Goal: Check status: Check status

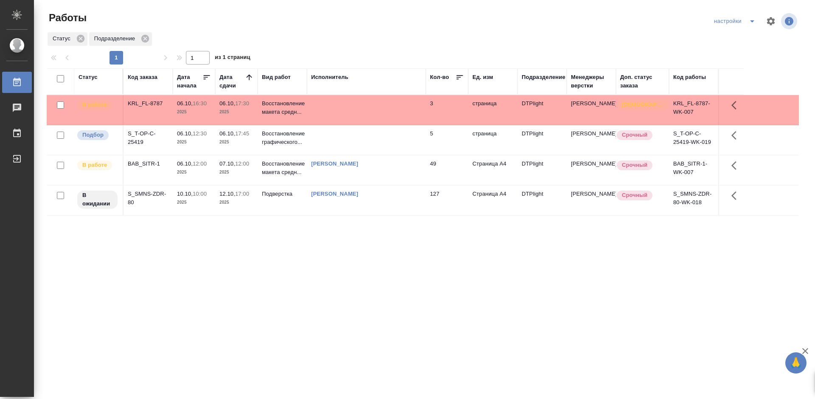
click at [368, 260] on div "Статус Код заказа Дата начала Дата сдачи Вид работ Исполнитель Кол-во Ед. изм […" at bounding box center [423, 221] width 752 height 306
click at [143, 133] on div "S_T-OP-C-25419" at bounding box center [148, 138] width 41 height 17
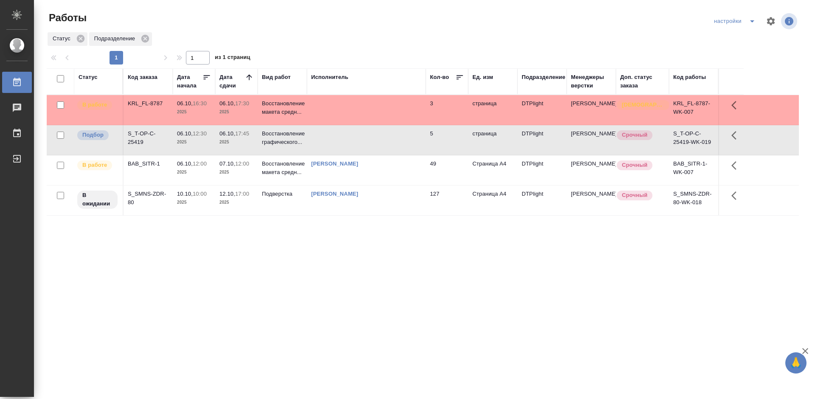
click at [143, 133] on div "S_T-OP-C-25419" at bounding box center [148, 138] width 41 height 17
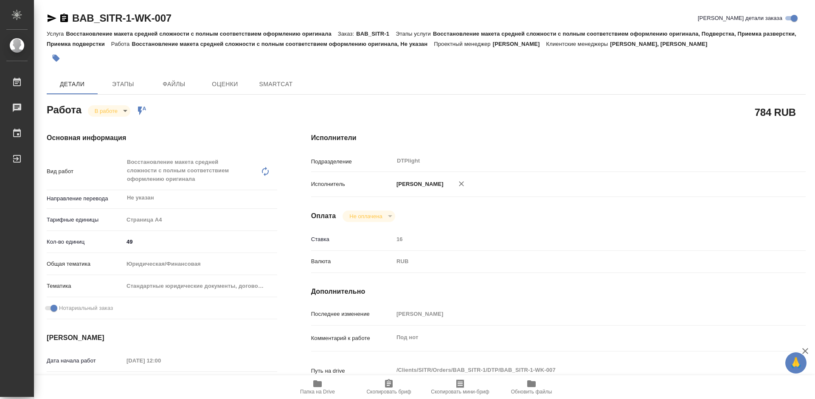
type textarea "x"
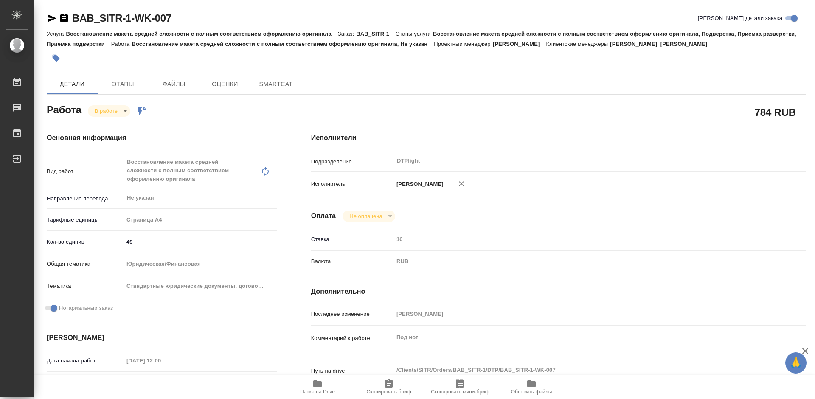
type textarea "x"
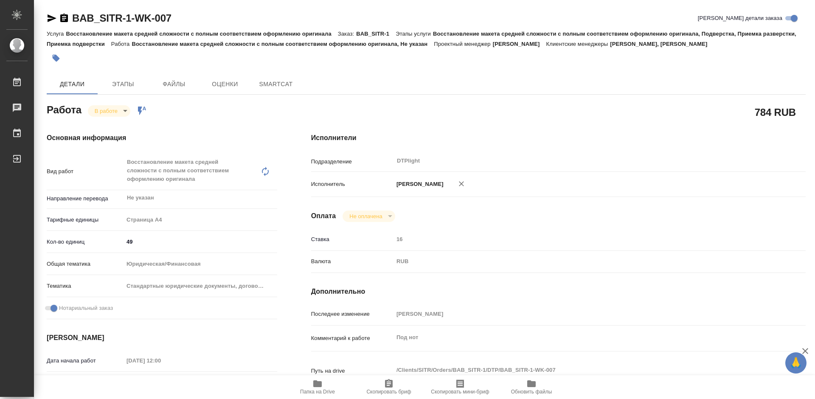
type textarea "x"
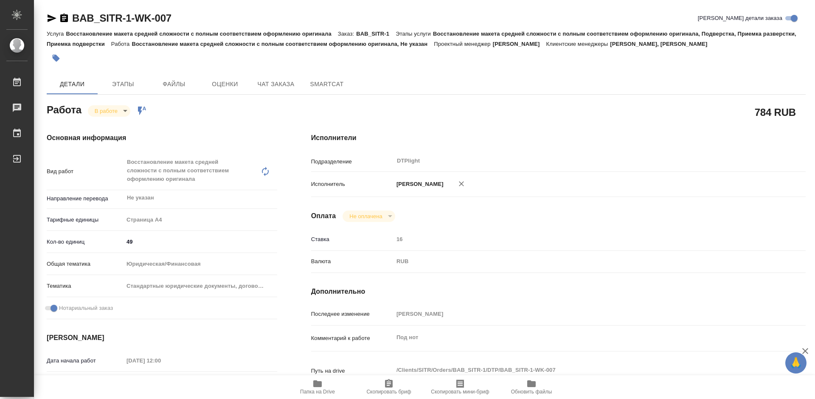
type textarea "x"
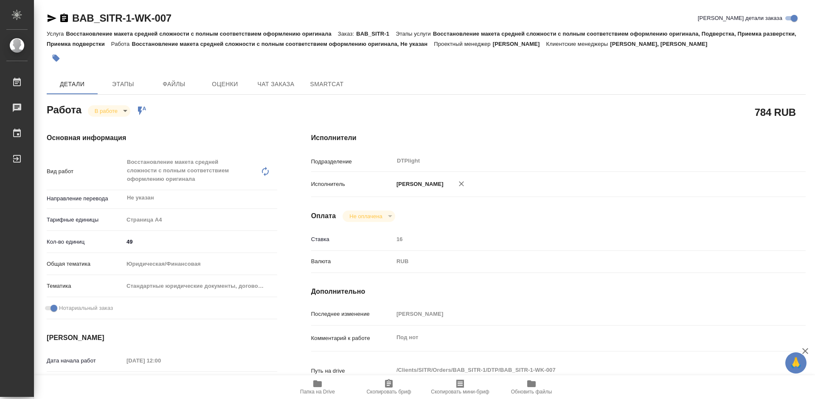
type textarea "x"
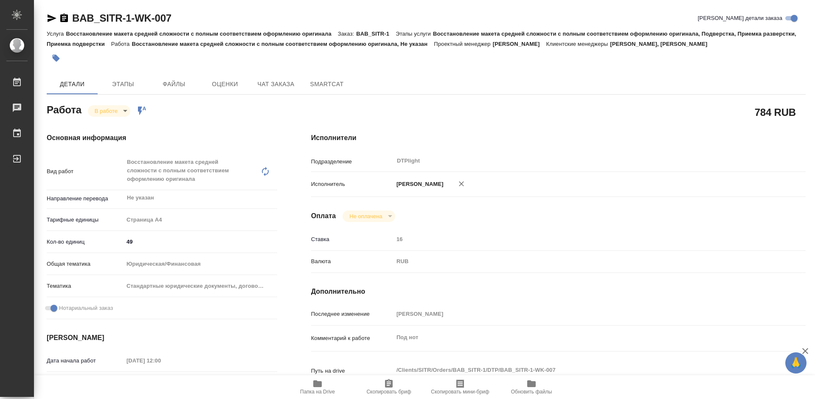
click at [181, 21] on div "BAB_SITR-1-WK-007 Кратко детали заказа" at bounding box center [426, 18] width 759 height 14
drag, startPoint x: 192, startPoint y: 17, endPoint x: 74, endPoint y: 17, distance: 117.6
click at [74, 17] on div "BAB_SITR-1-WK-007 Кратко детали заказа" at bounding box center [426, 18] width 759 height 14
copy link "BAB_SITR-1-WK-007"
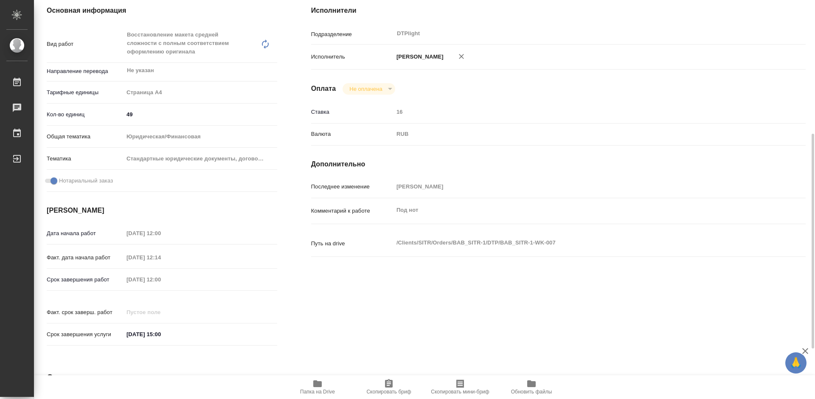
scroll to position [212, 0]
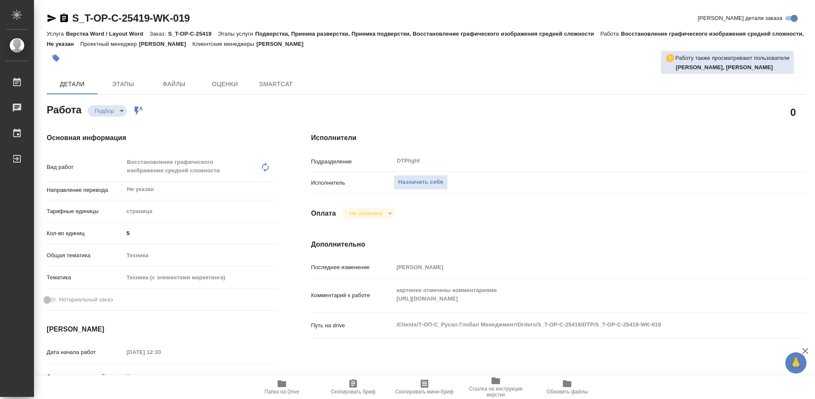
type textarea "x"
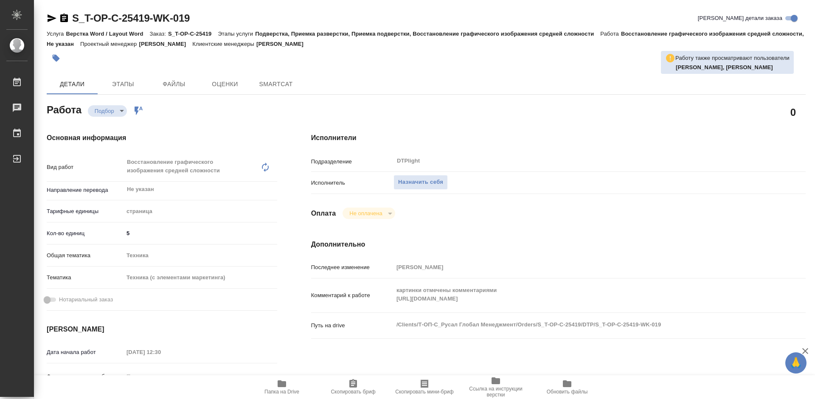
type textarea "x"
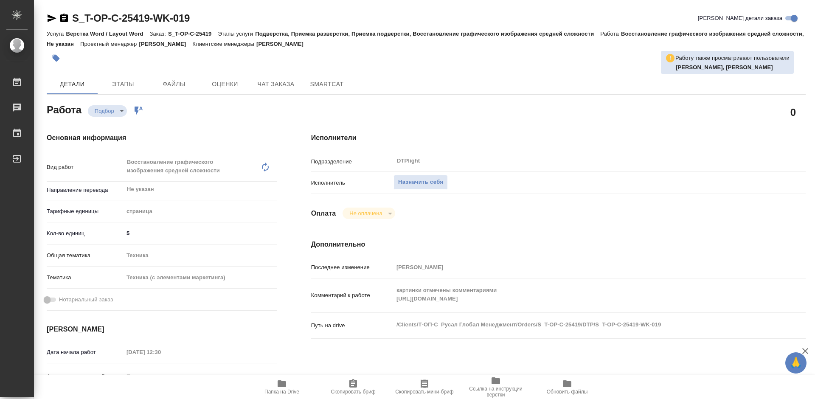
type textarea "x"
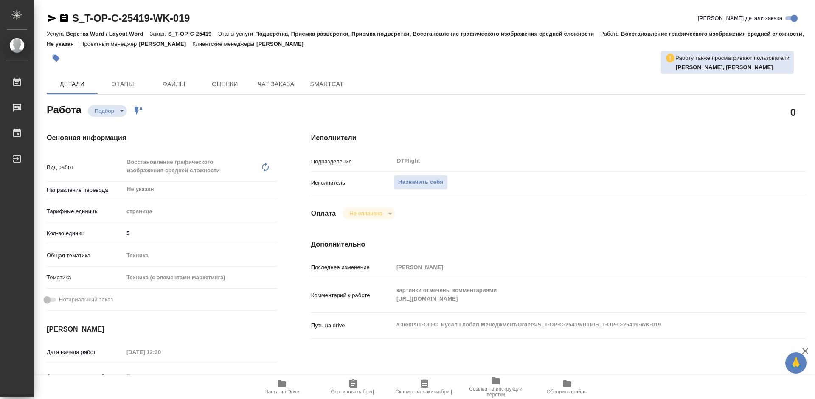
scroll to position [85, 0]
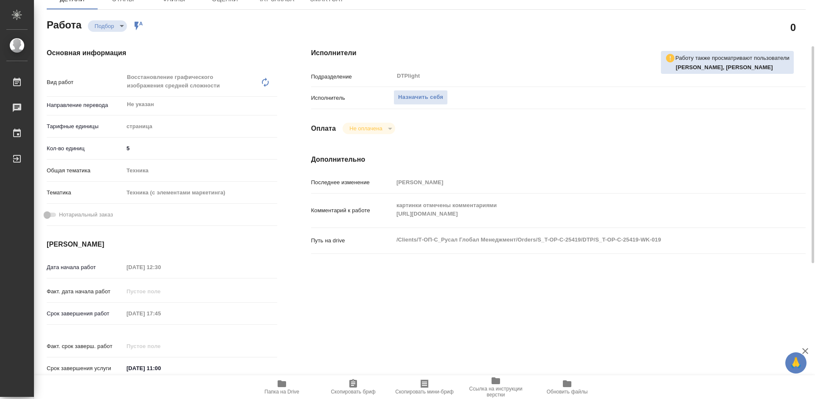
type textarea "x"
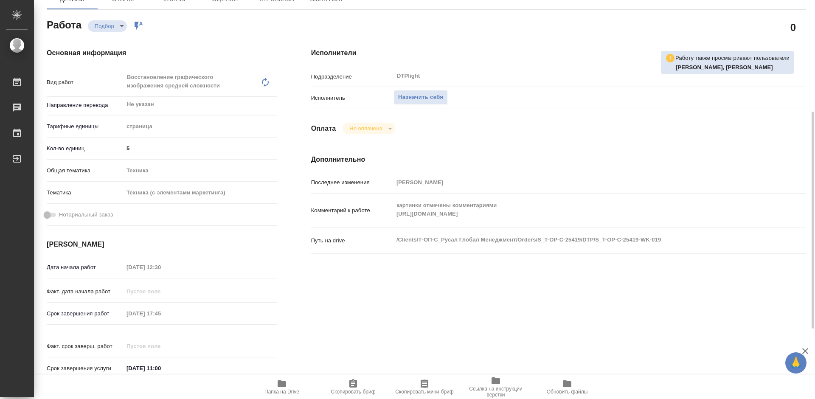
scroll to position [127, 0]
